Goal: Information Seeking & Learning: Learn about a topic

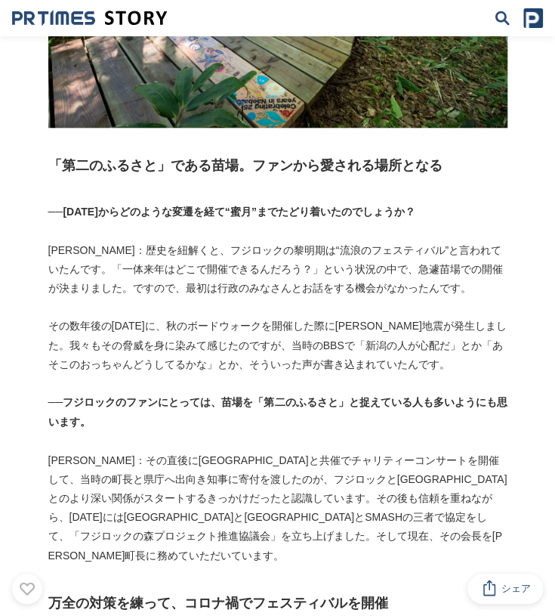
scroll to position [2089, 0]
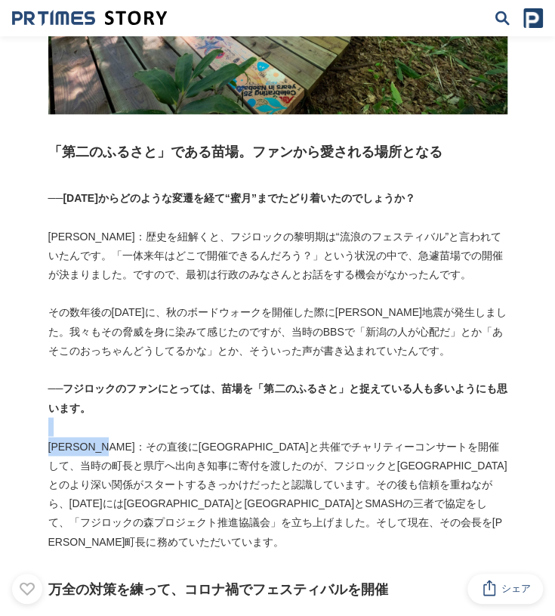
drag, startPoint x: 147, startPoint y: 383, endPoint x: 163, endPoint y: 348, distance: 38.5
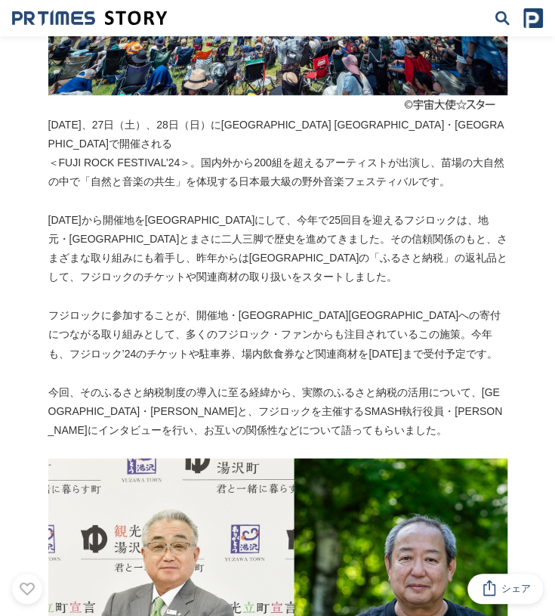
scroll to position [0, 0]
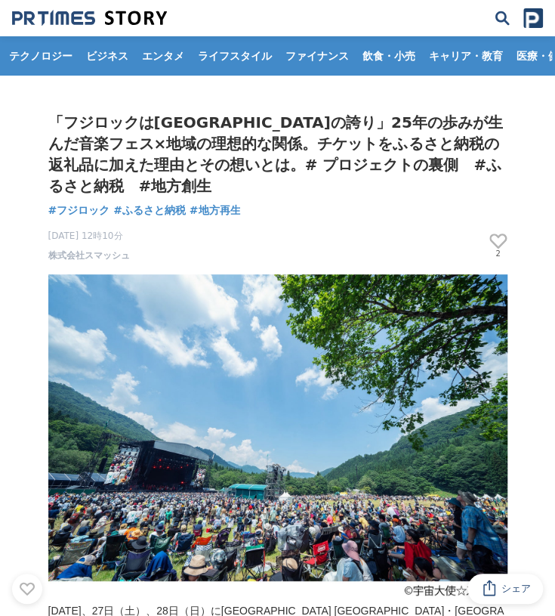
click at [195, 21] on div "成果の裏側にあるストーリーをメディアに届ける" at bounding box center [108, 18] width 193 height 17
click at [240, 19] on div "成果の裏側にあるストーリーをメディアに届ける 配信ログイン 検索履歴 全て削除" at bounding box center [277, 18] width 555 height 36
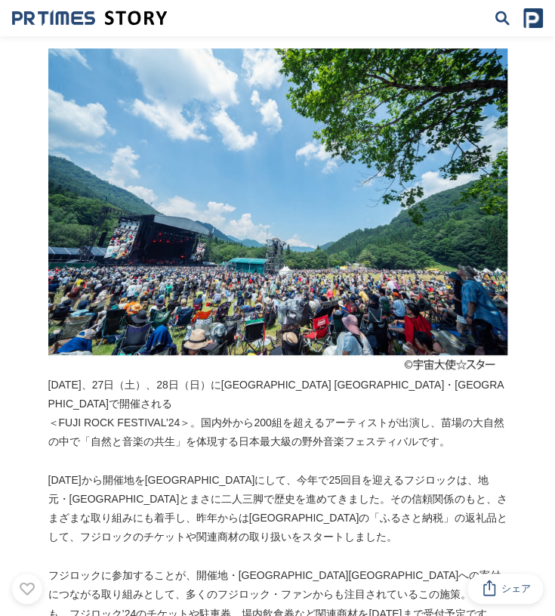
scroll to position [229, 0]
